Goal: Complete application form

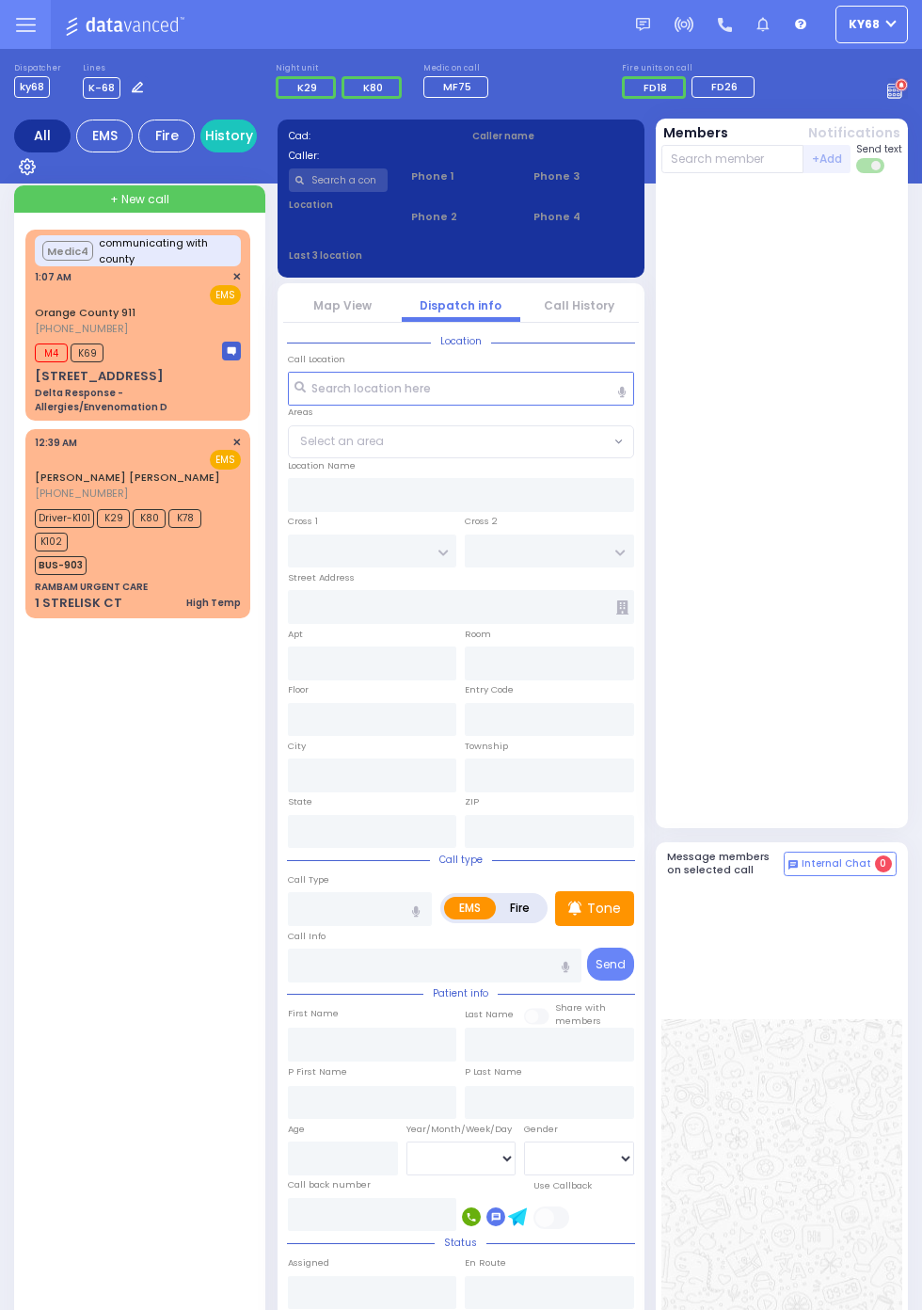
click at [35, 534] on span "K102" at bounding box center [51, 541] width 33 height 19
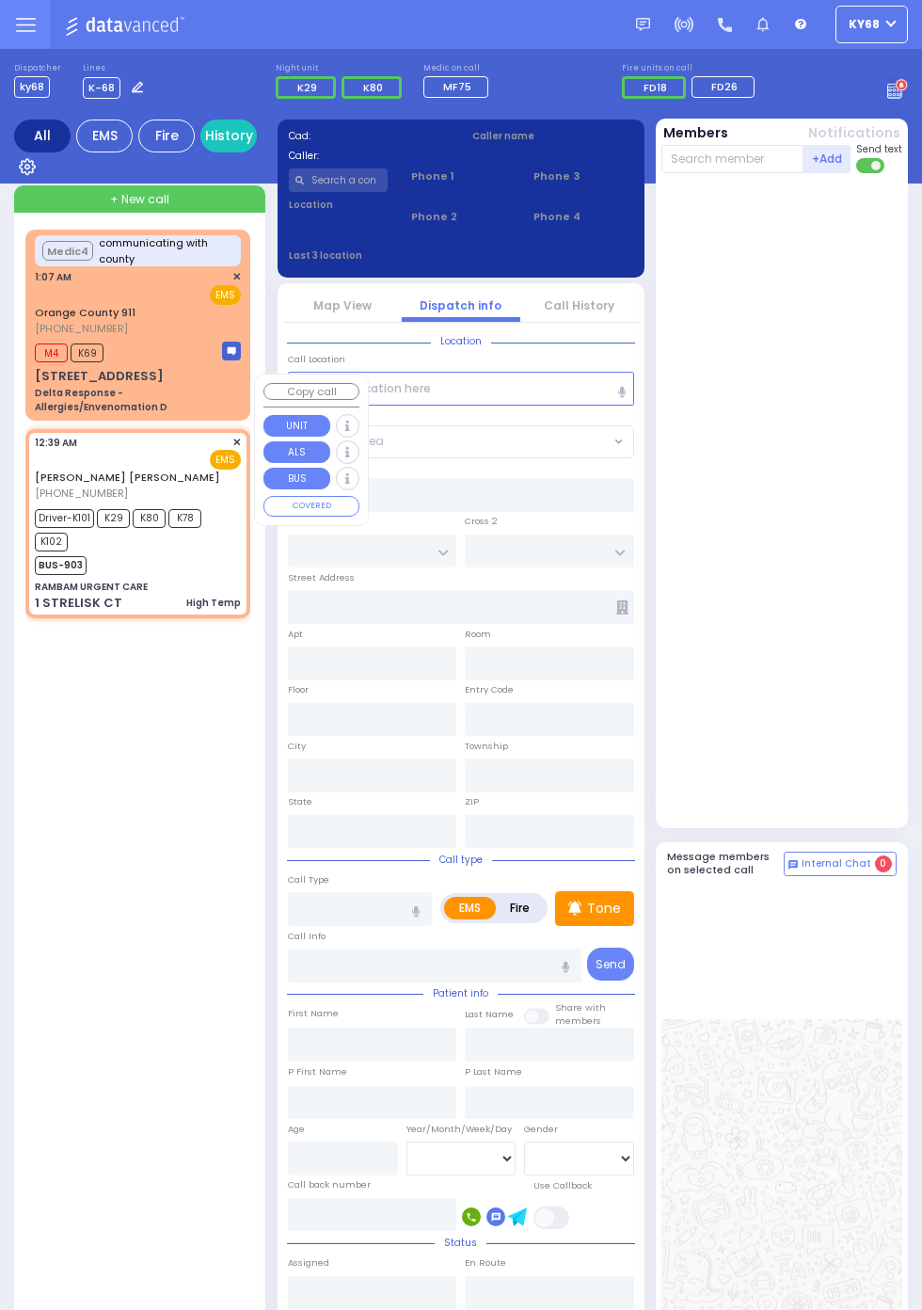
select select
type input "High Temp"
radio input "true"
type input "[PERSON_NAME]"
type input "KAHANA"
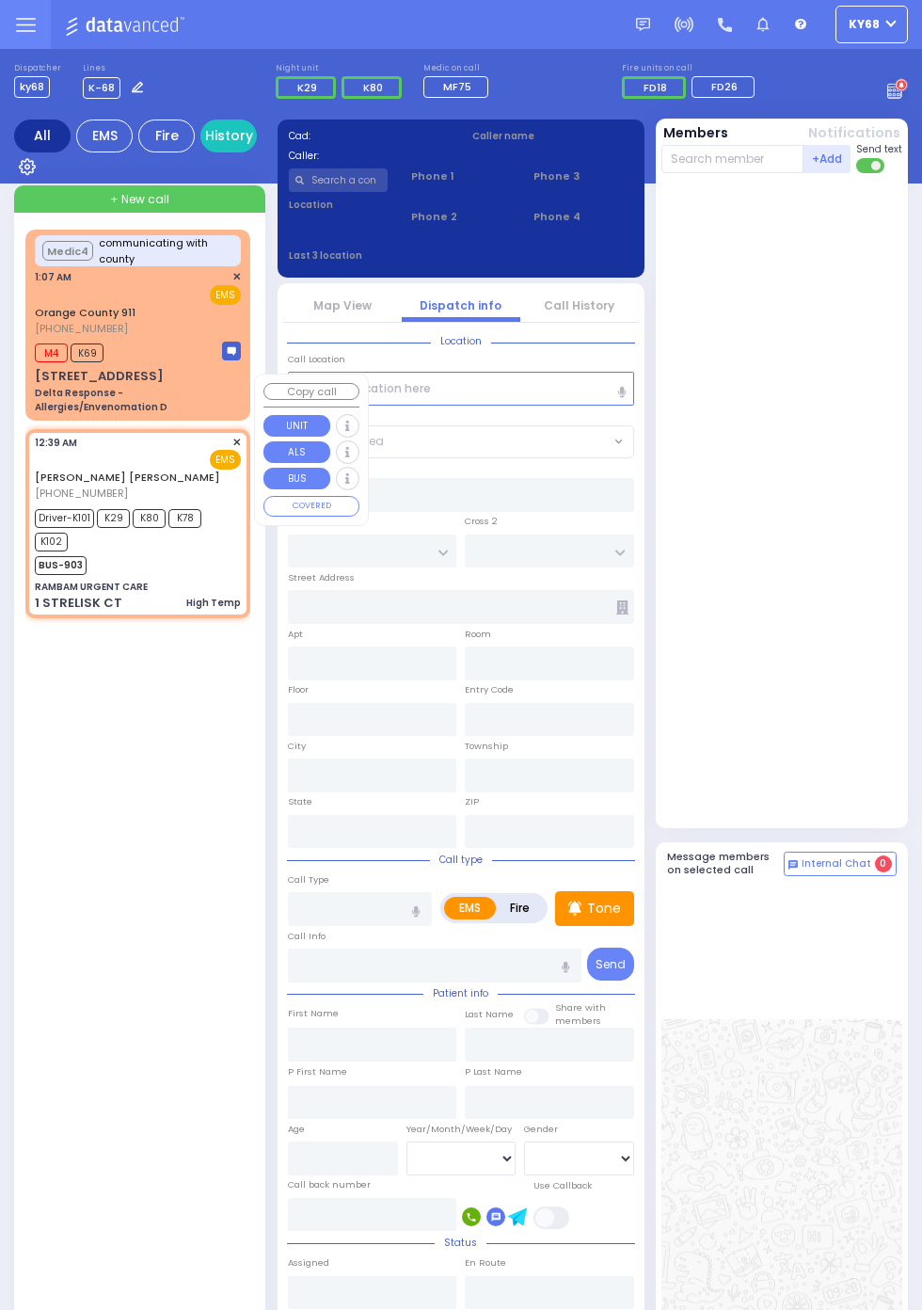
type input "[PERSON_NAME]"
type input "Kahana"
type input "2"
select select "Month"
select select "[DEMOGRAPHIC_DATA]"
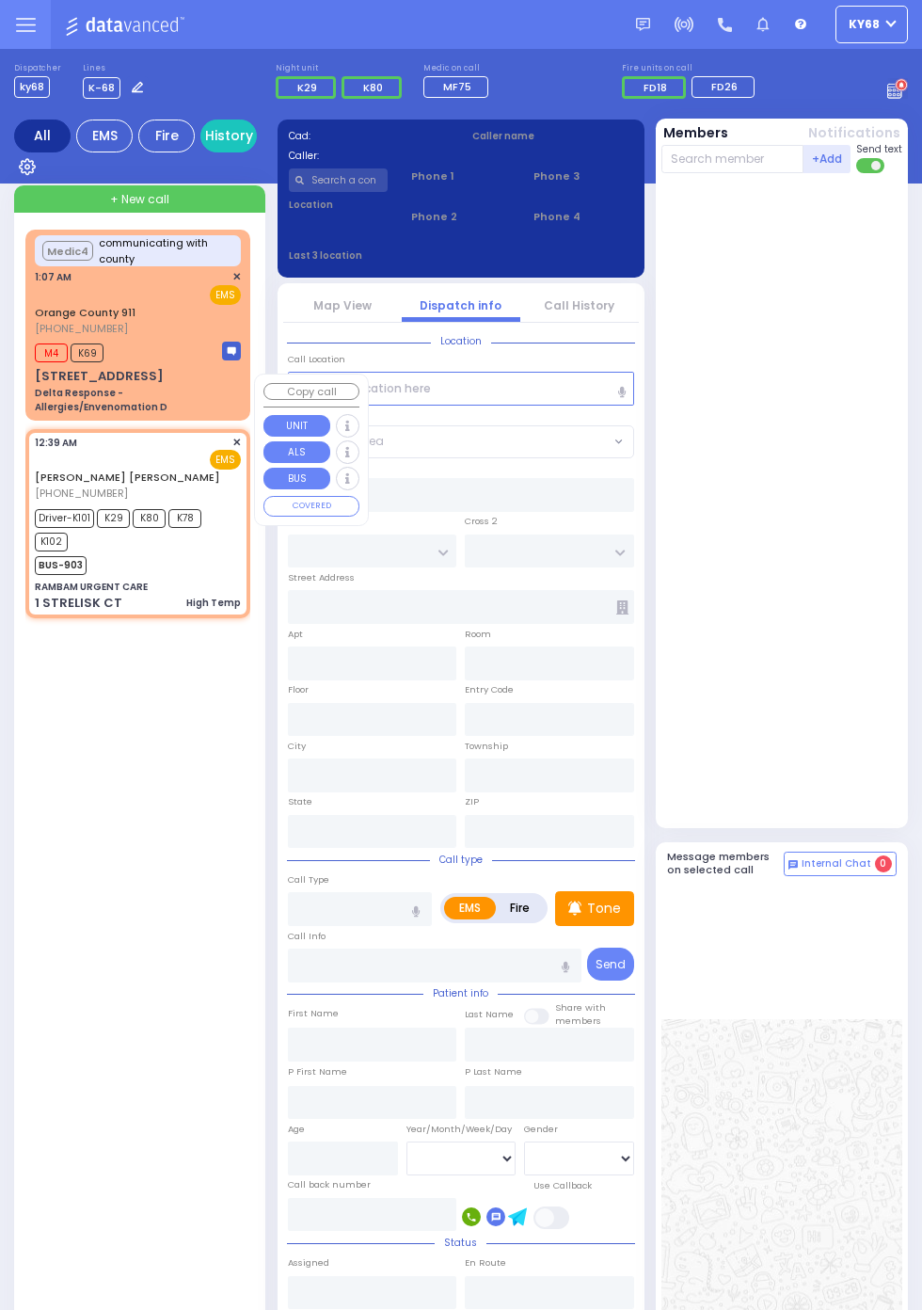
type input "00:39"
type input "00:43"
type input "00:45"
type input "01:08"
type input "[US_STATE][GEOGRAPHIC_DATA]- [GEOGRAPHIC_DATA] [STREET_ADDRESS][US_STATE]"
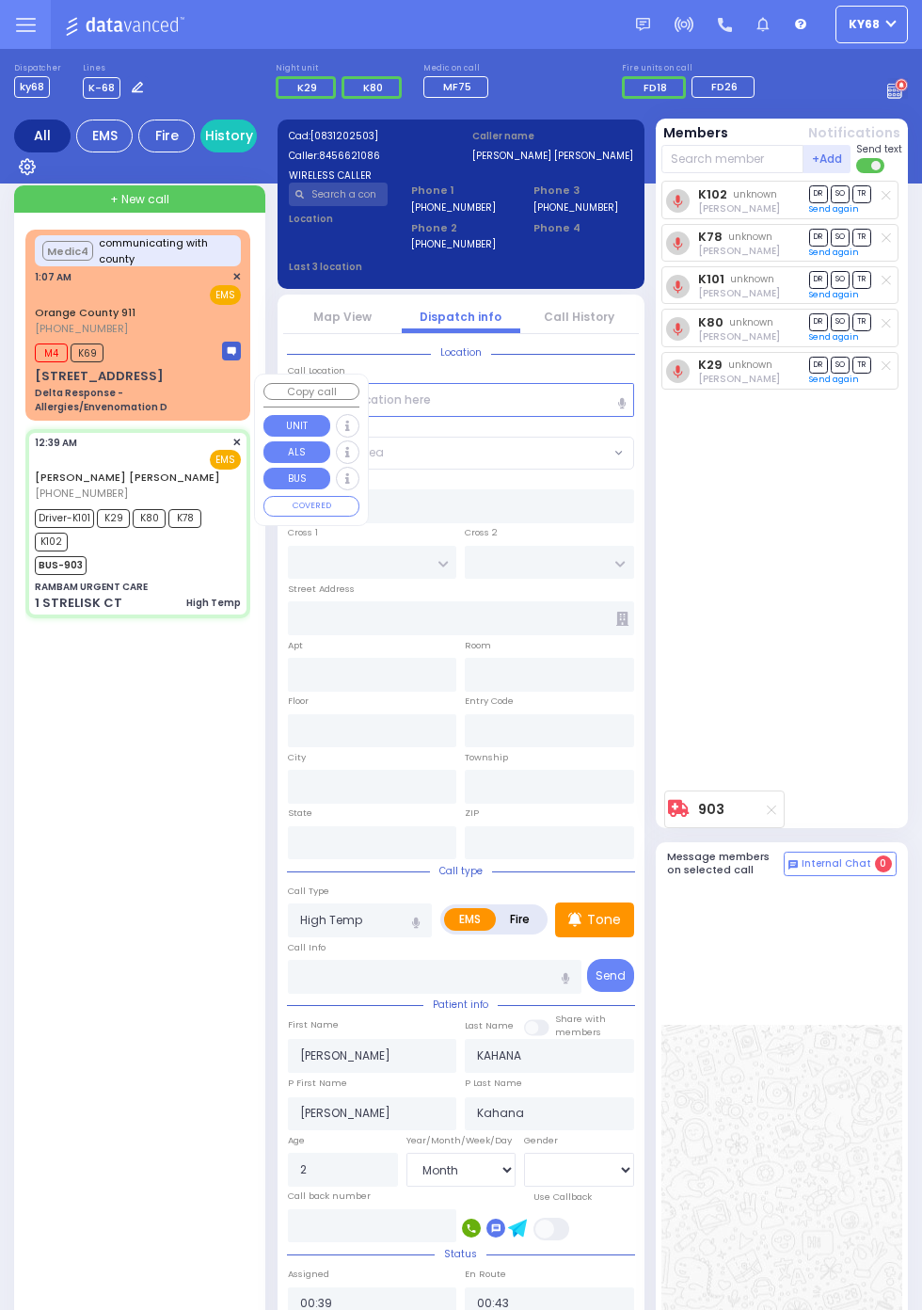
select select
radio input "true"
select select "Month"
select select "[DEMOGRAPHIC_DATA]"
type input "RAMBAM URGENT CARE"
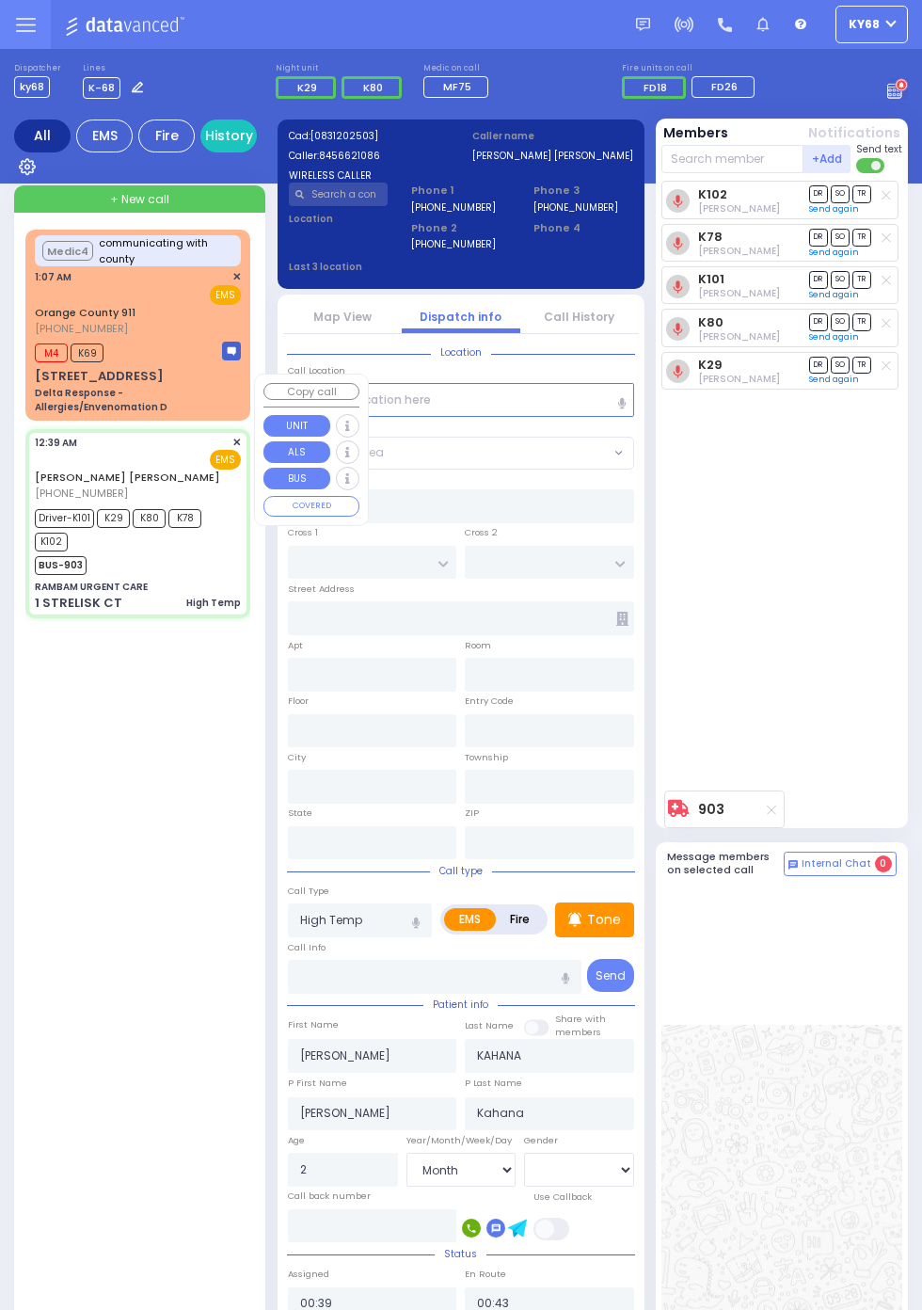
type input "FOREST RD"
type input "1 STRELISK CT"
type input "[PERSON_NAME]"
type input "[US_STATE]"
type input "10950"
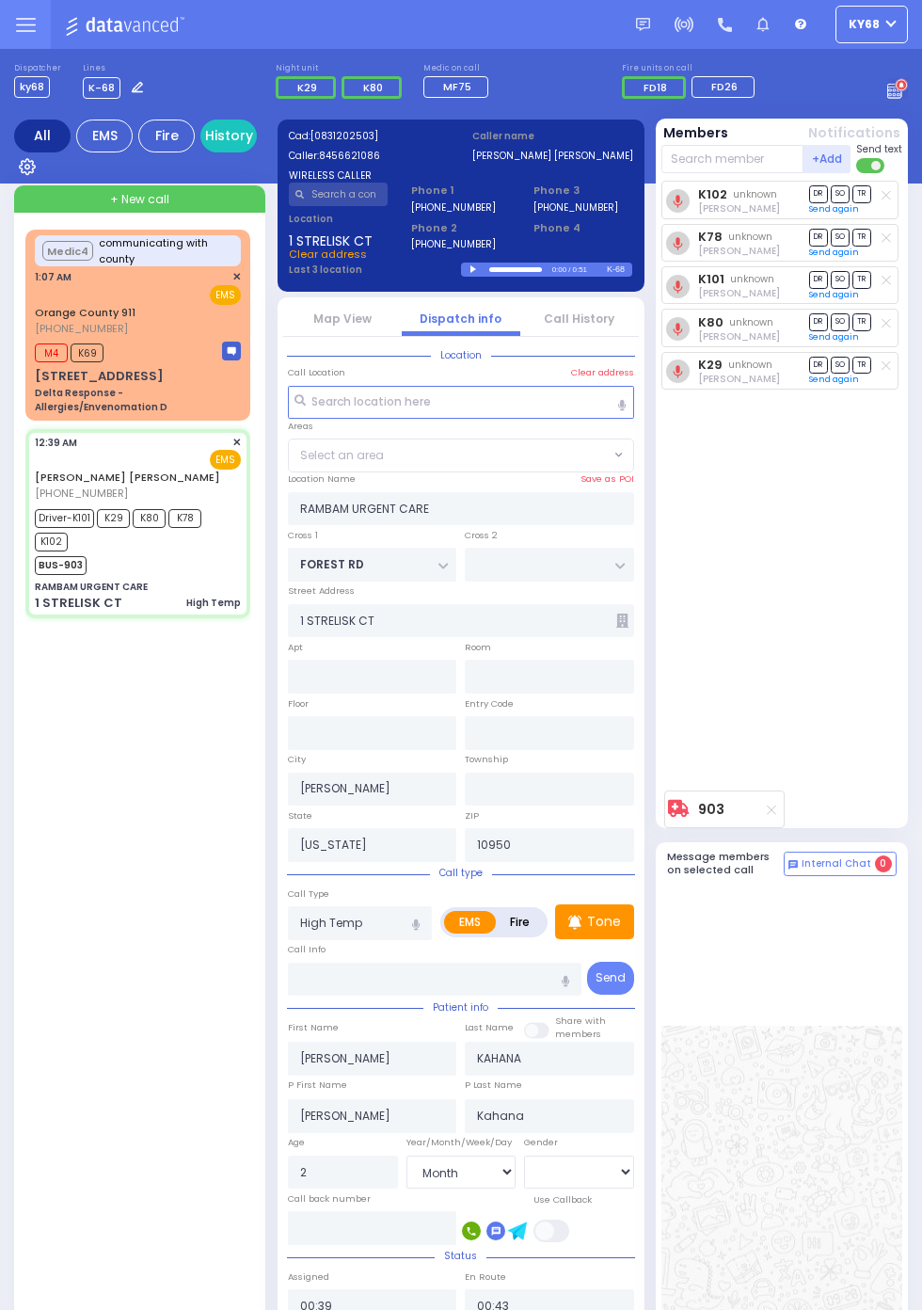
select select "MONROE"
click at [35, 410] on div "Delta Response - Allergies/Envenomation D" at bounding box center [138, 400] width 206 height 28
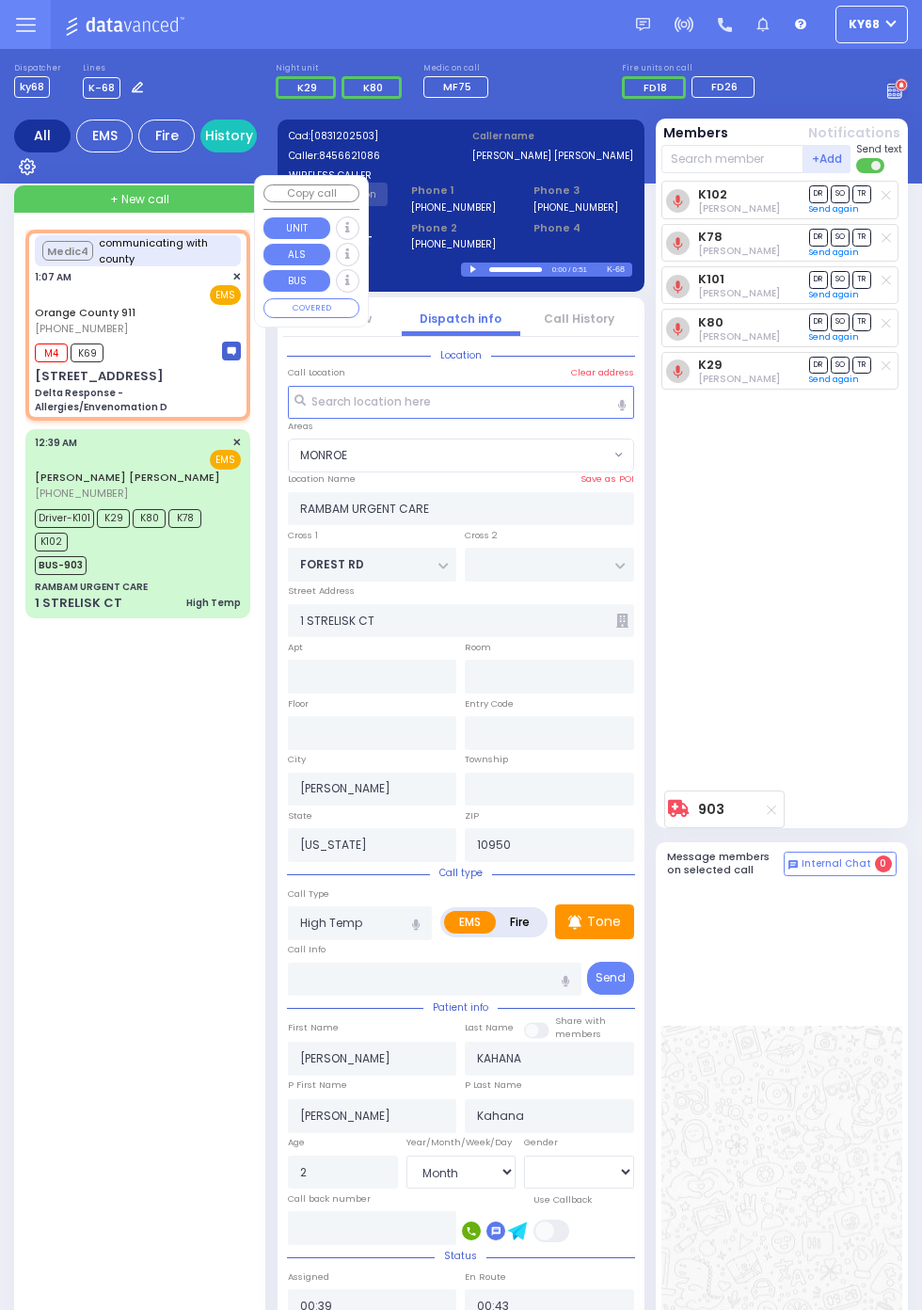
select select
type input "Delta Response - Allergies/Envenomation D"
radio input "true"
type input "Nature: : Delta Response - Allergies/Envenomation D Address: : [STREET_ADDRESS]…"
select select
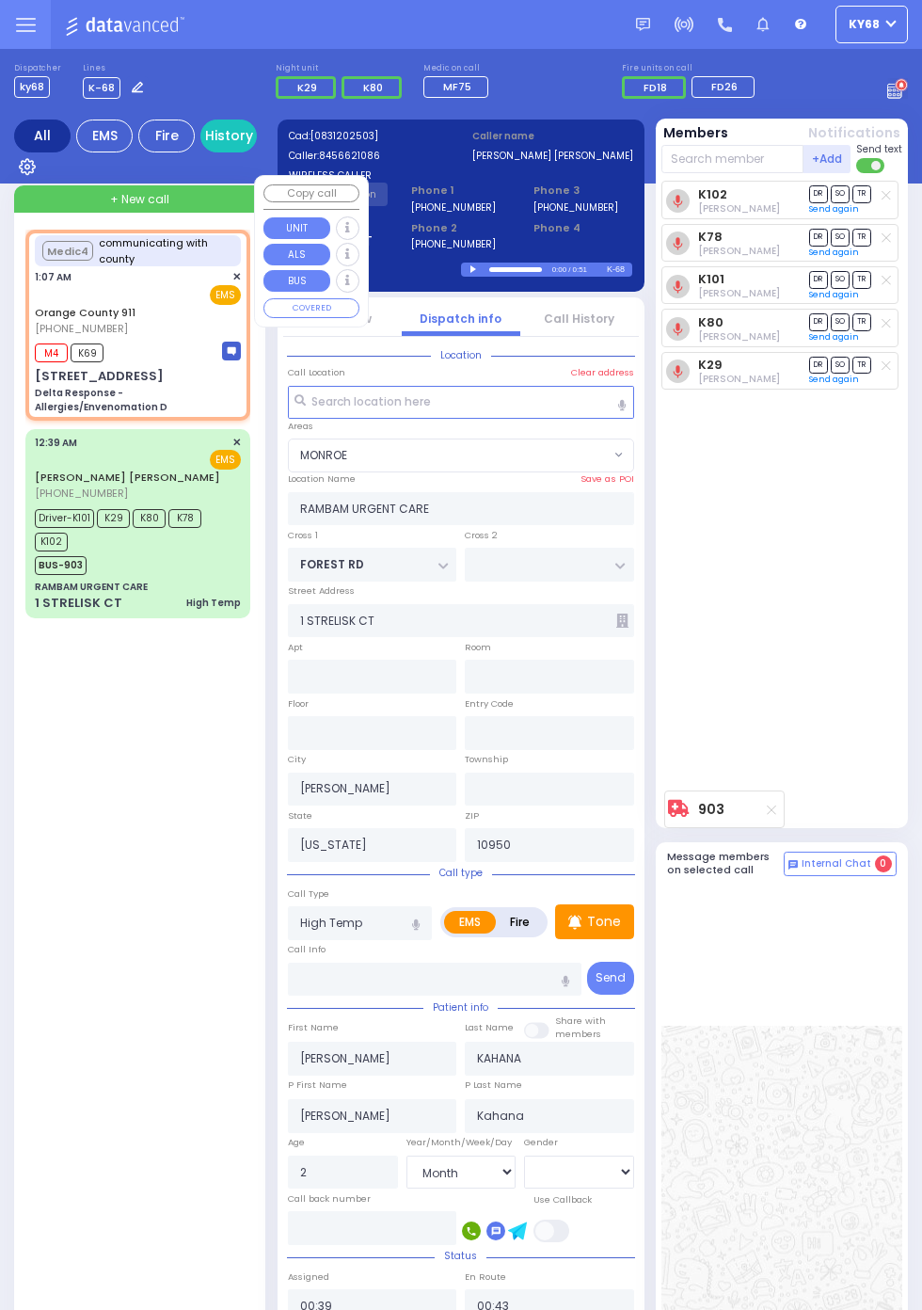
select select
type input "01:08"
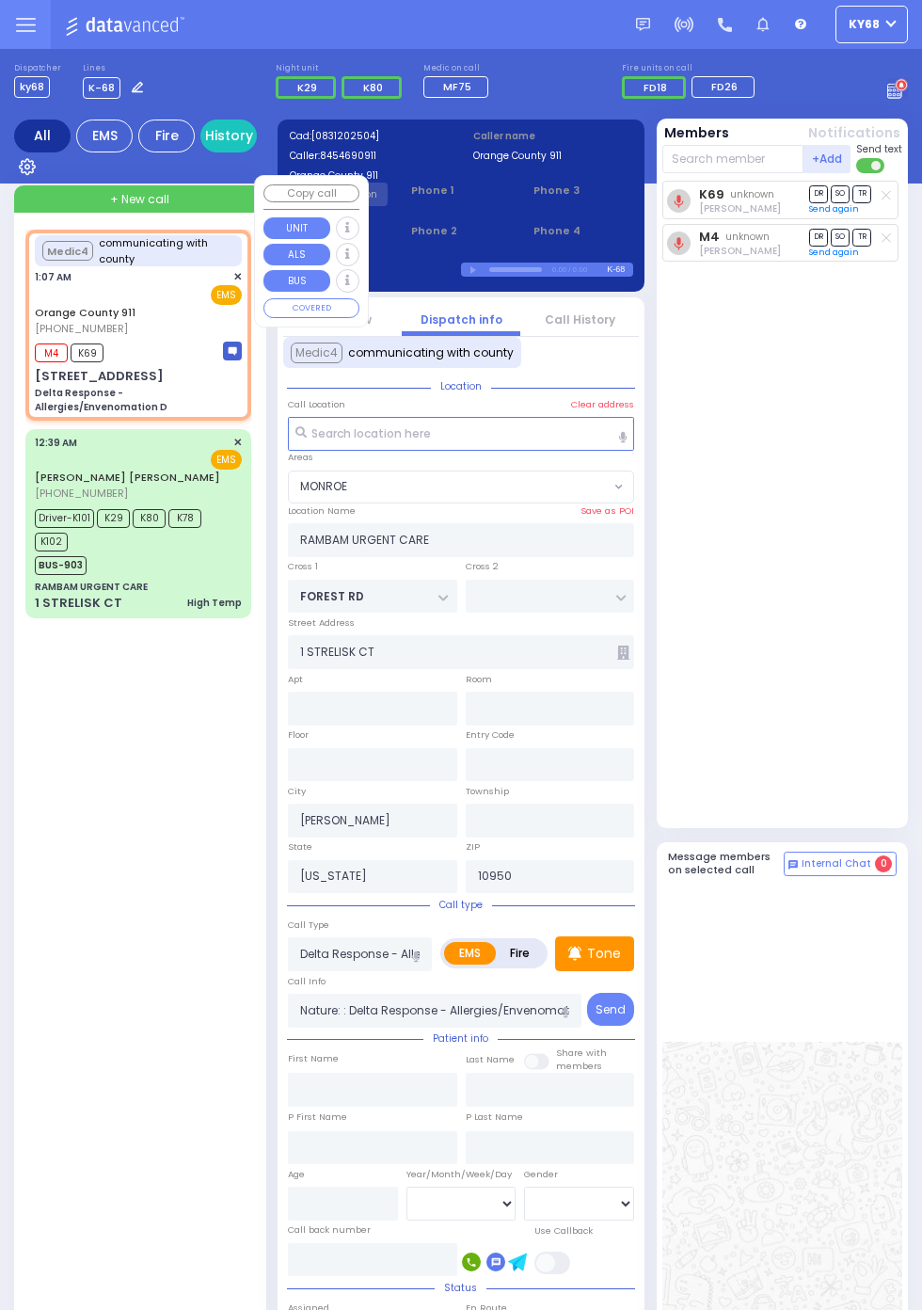
type input "[STREET_ADDRESS]"
type input "Monroe"
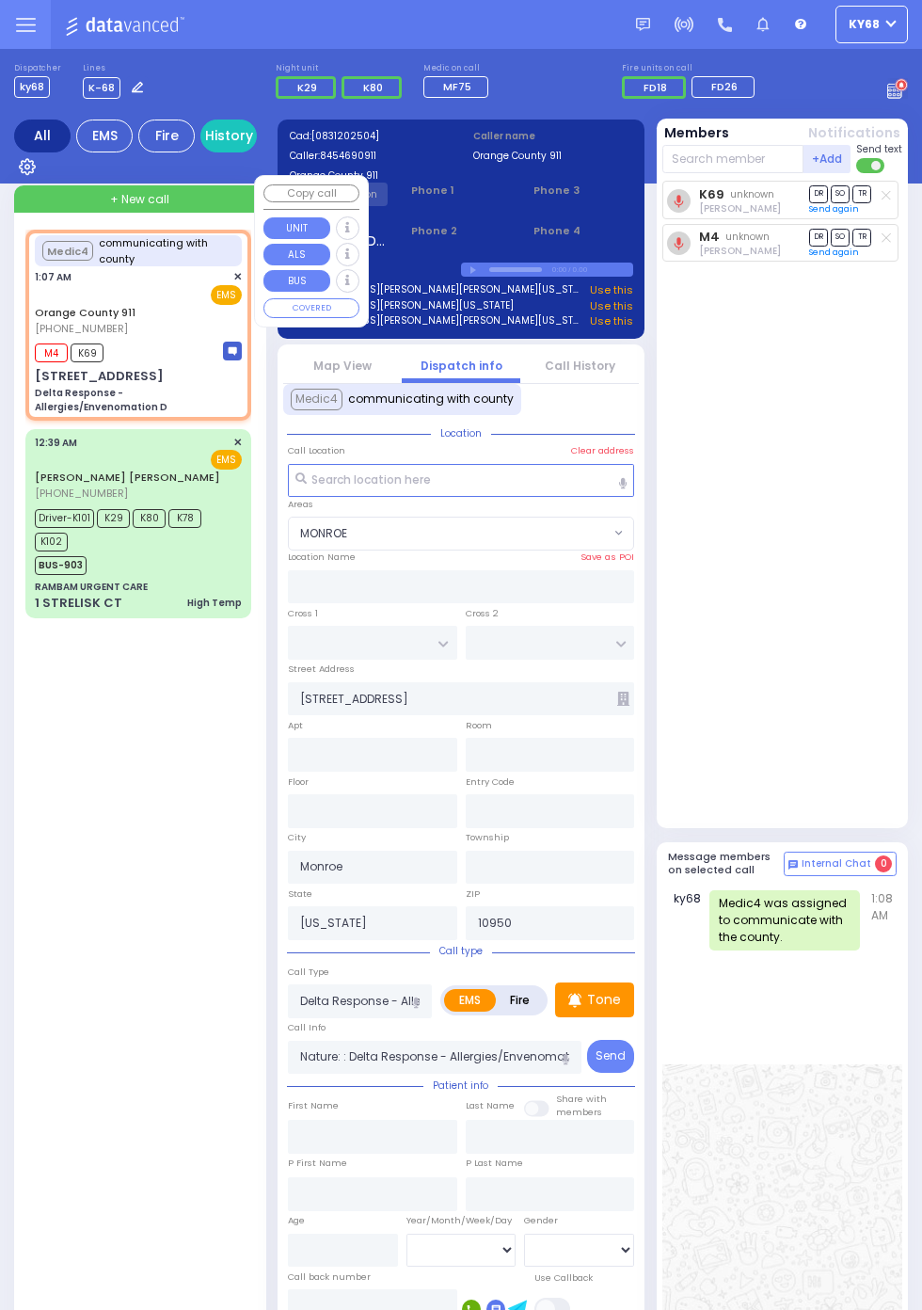
click at [852, 625] on div "K69 unknown [PERSON_NAME] DR SO TR M4 DR" at bounding box center [784, 500] width 245 height 639
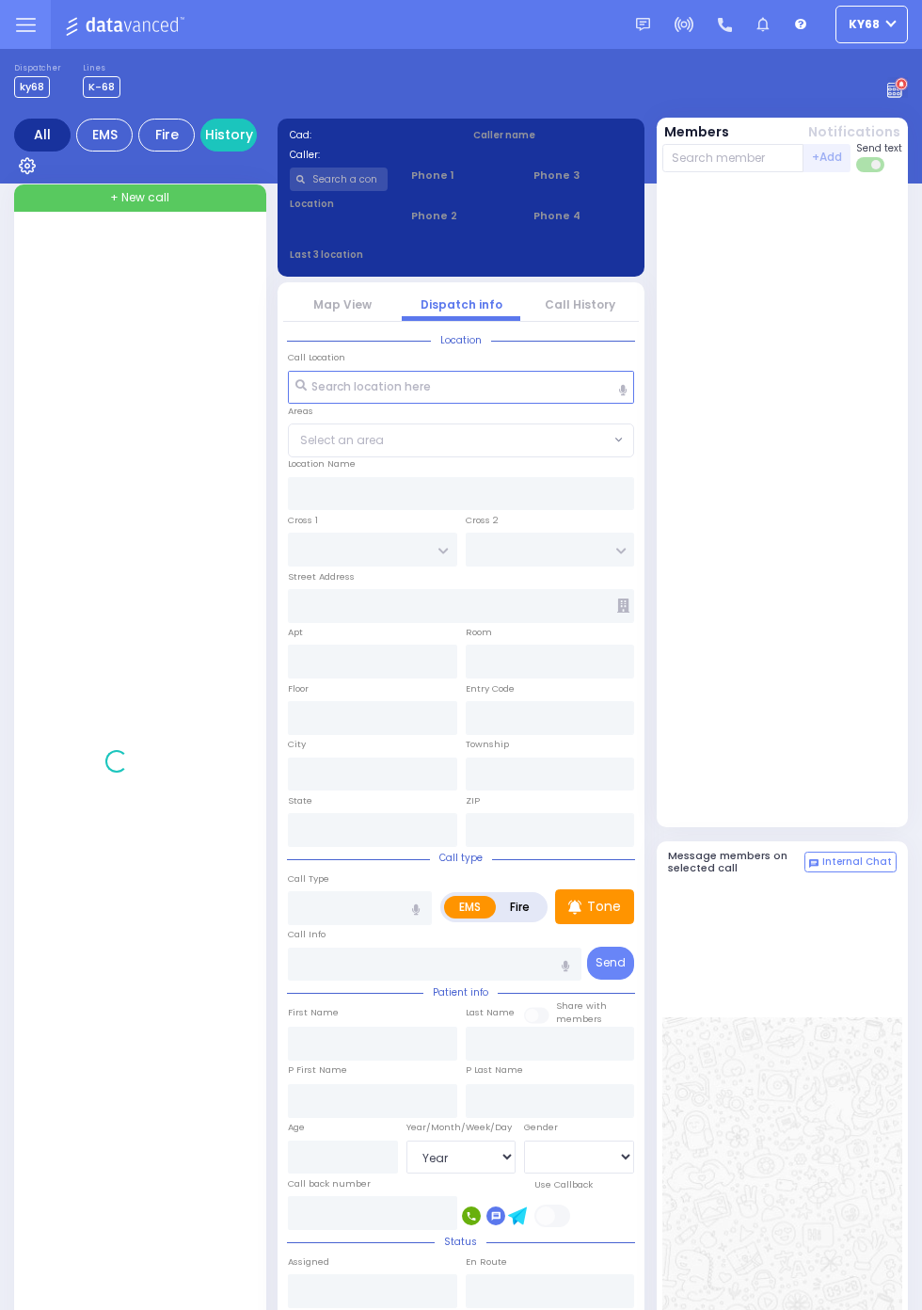
select select "Year"
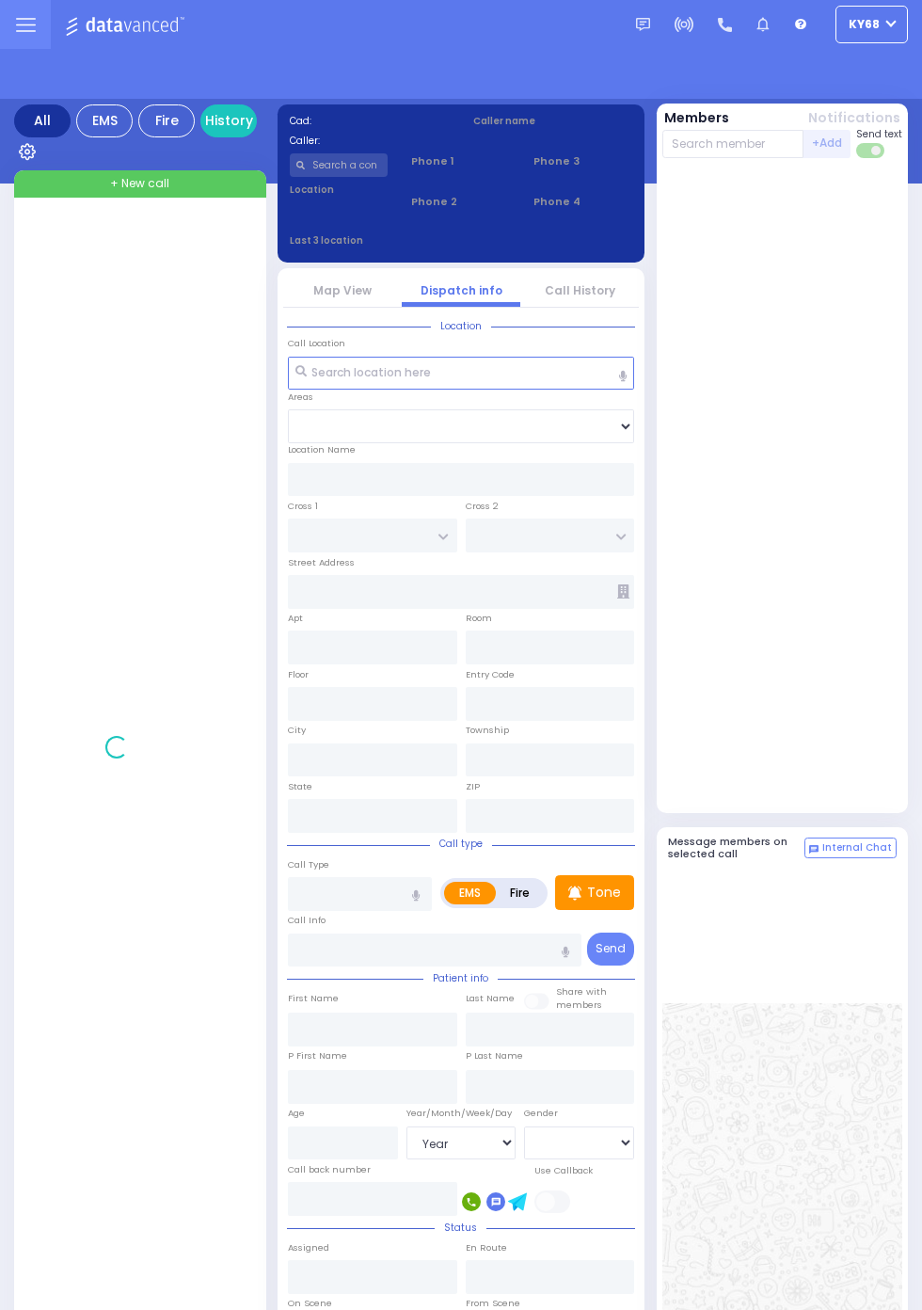
select select "Year"
